Goal: Task Accomplishment & Management: Manage account settings

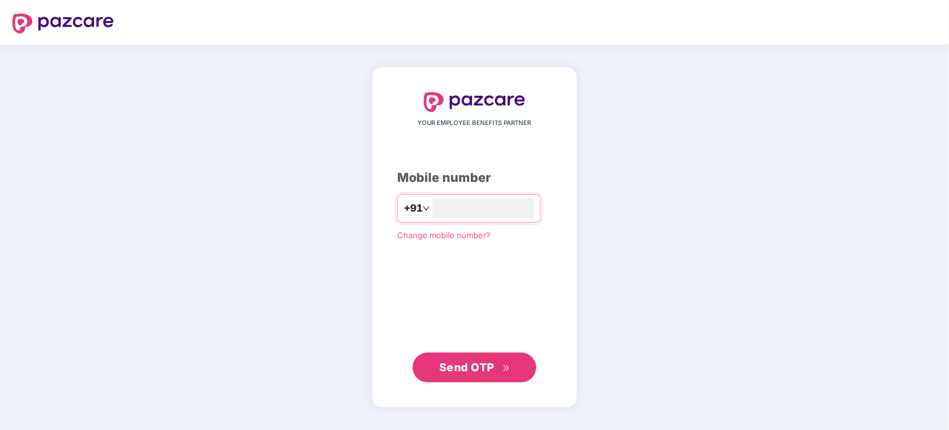
type input "**********"
click at [496, 360] on span "Send OTP" at bounding box center [474, 366] width 71 height 17
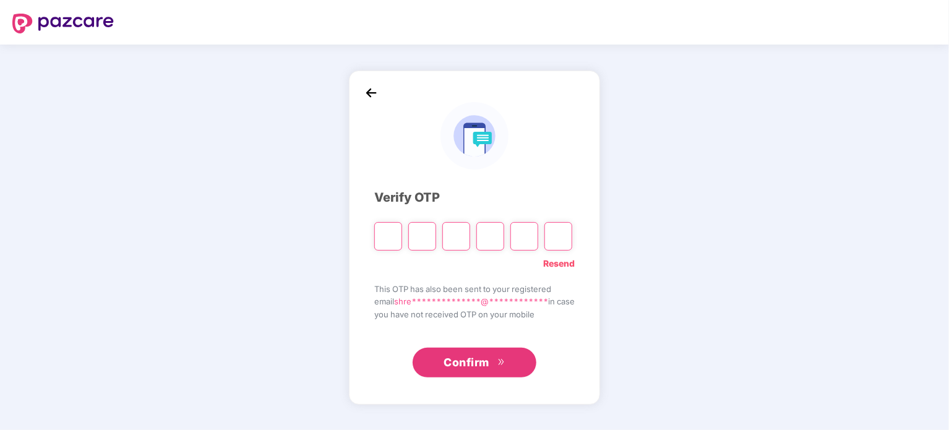
type input "*"
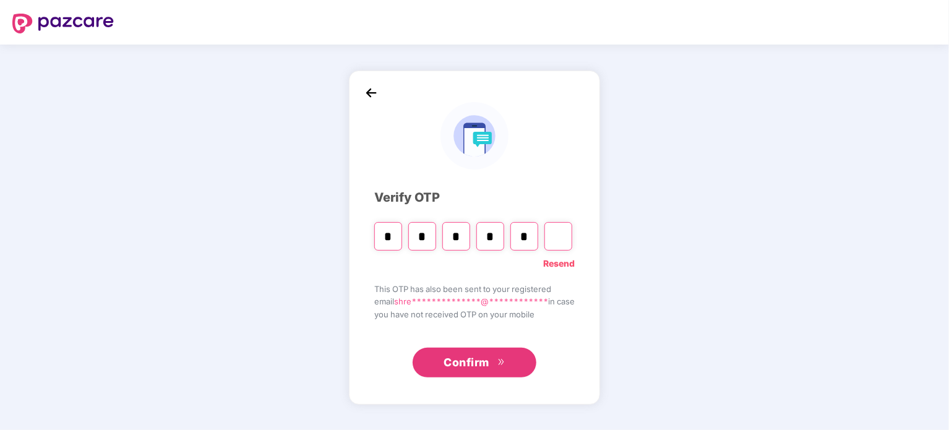
type input "*"
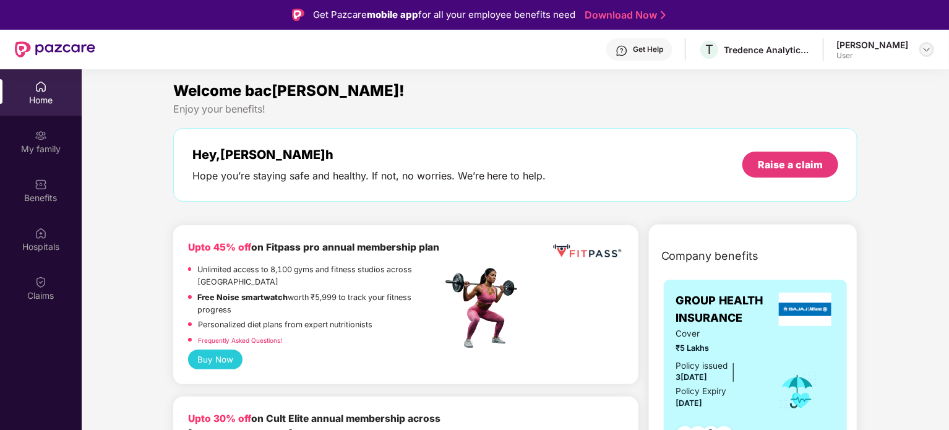
click at [931, 53] on img at bounding box center [927, 50] width 10 height 10
click at [636, 92] on div "Welcome bac[PERSON_NAME]!" at bounding box center [515, 91] width 685 height 24
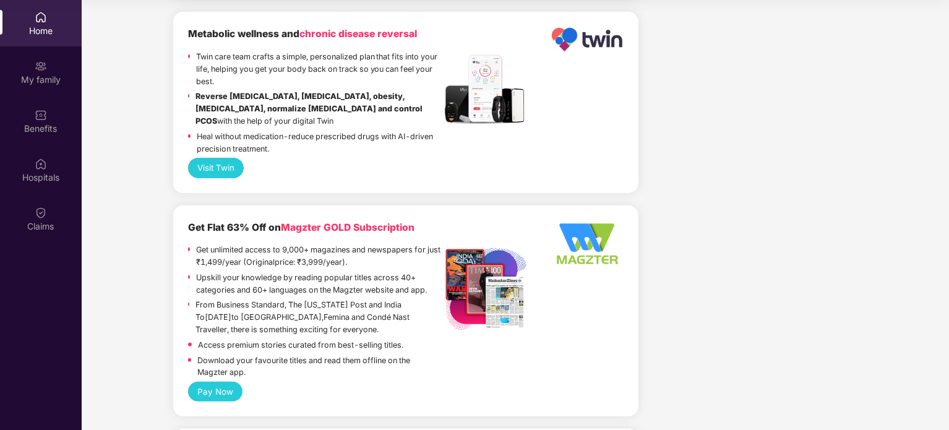
scroll to position [2618, 0]
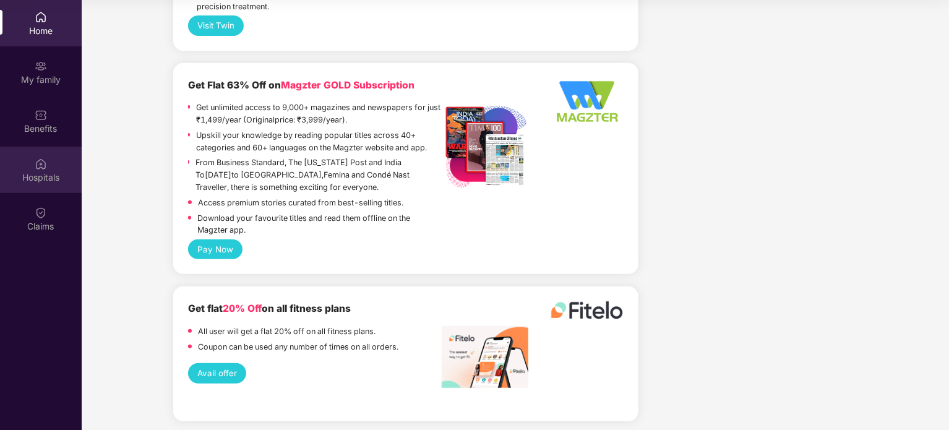
click at [38, 171] on div "Hospitals" at bounding box center [41, 177] width 82 height 12
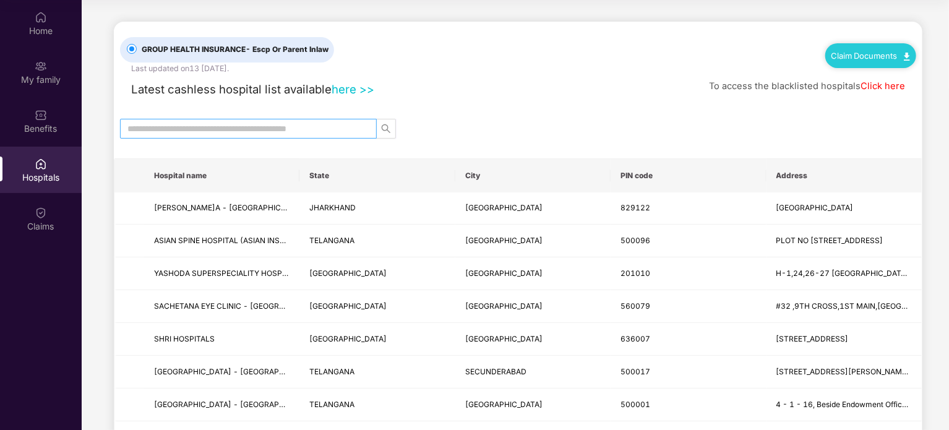
click at [194, 132] on input "text" at bounding box center [243, 129] width 232 height 14
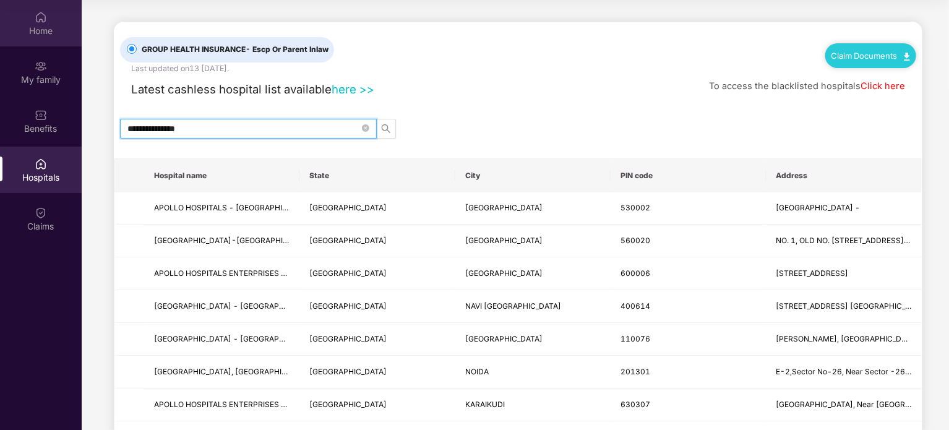
type input "**********"
click at [33, 15] on div "Home" at bounding box center [41, 23] width 82 height 46
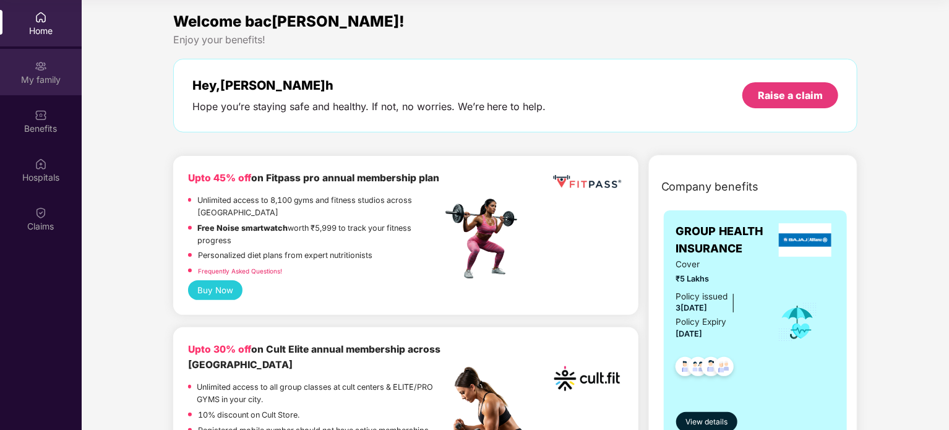
click at [50, 83] on div "My family" at bounding box center [41, 80] width 82 height 12
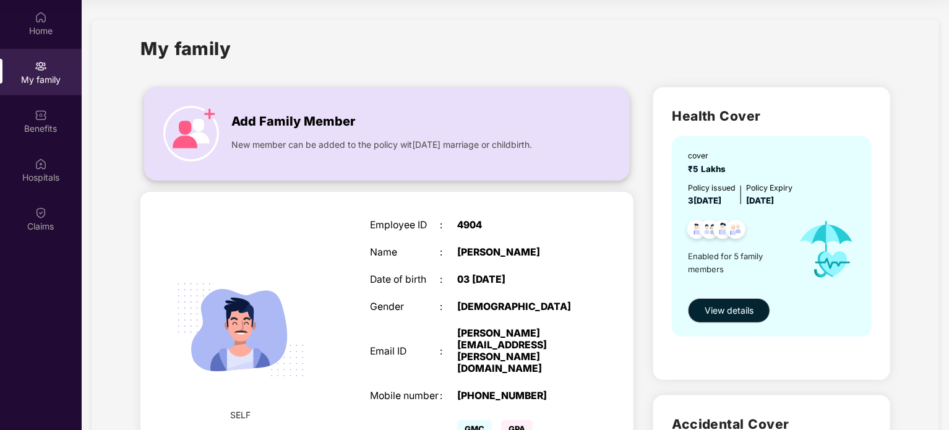
click at [377, 118] on div "Add Family Member" at bounding box center [398, 118] width 335 height 25
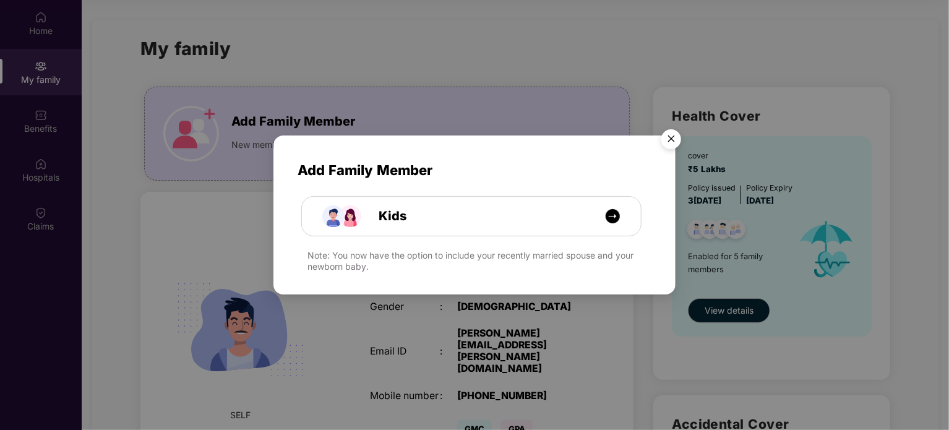
click at [665, 137] on img "Close" at bounding box center [671, 141] width 35 height 35
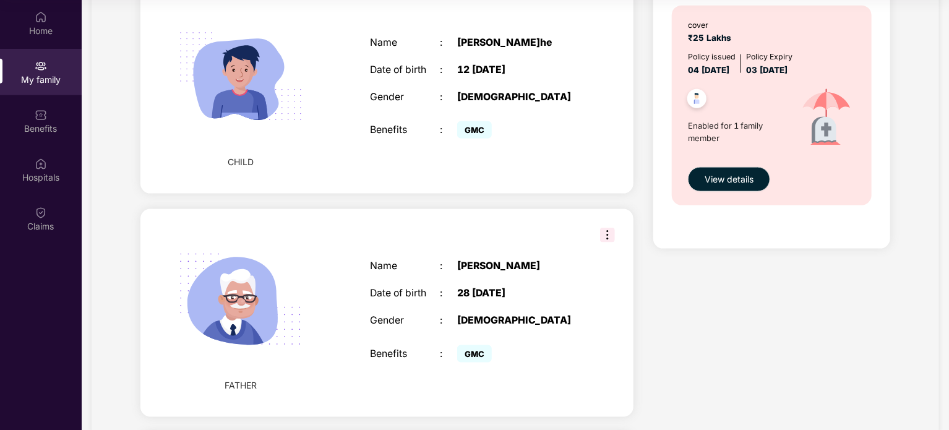
scroll to position [619, 0]
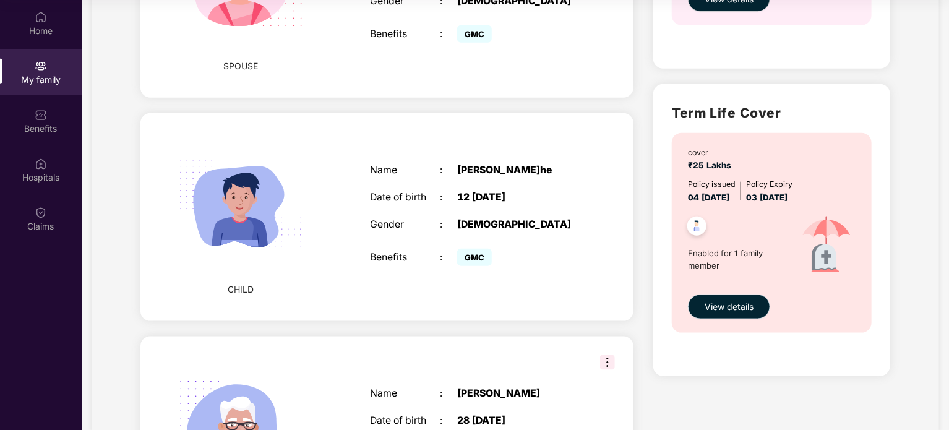
click at [750, 302] on span "View details" at bounding box center [729, 307] width 49 height 14
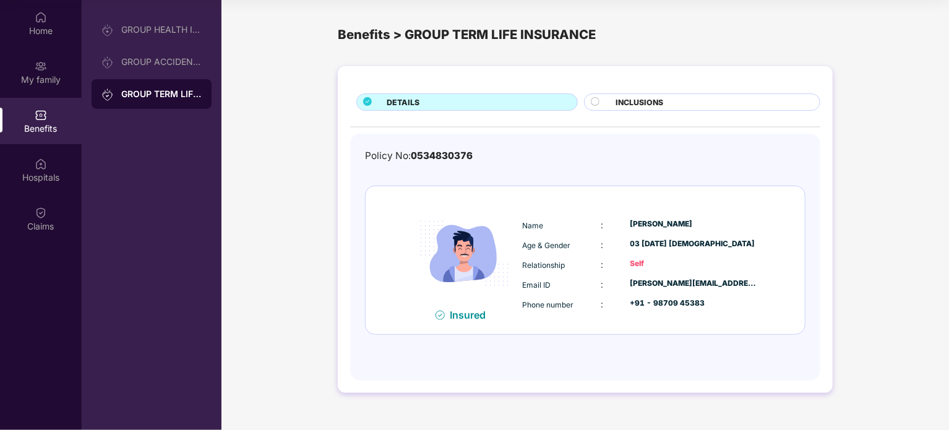
click at [629, 105] on span "INCLUSIONS" at bounding box center [640, 103] width 48 height 12
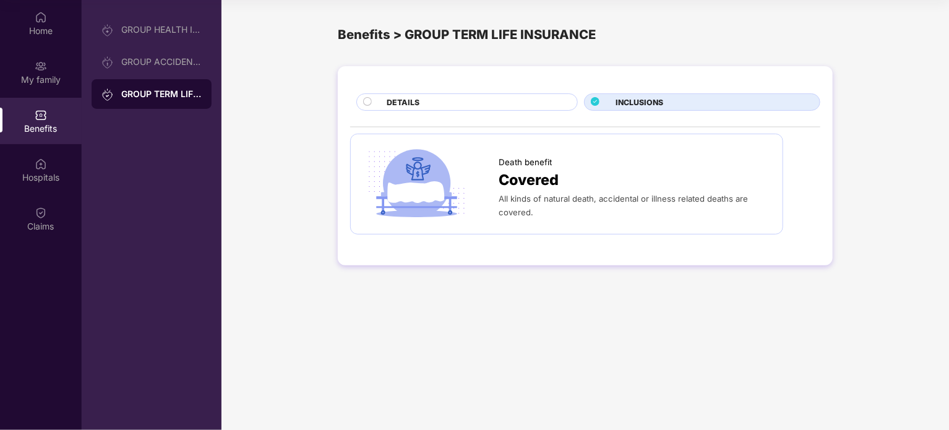
click at [438, 108] on div "DETAILS" at bounding box center [476, 104] width 191 height 14
